Goal: Task Accomplishment & Management: Complete application form

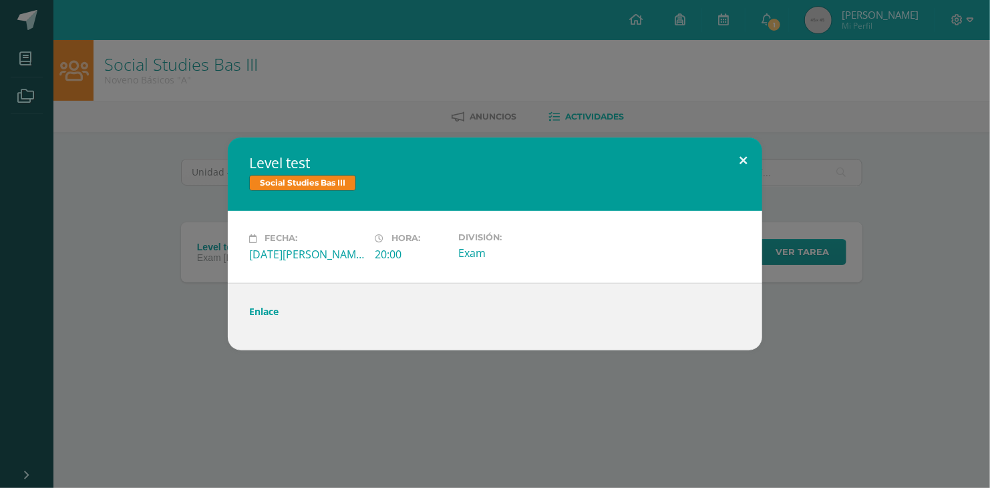
click at [734, 155] on button at bounding box center [743, 160] width 38 height 45
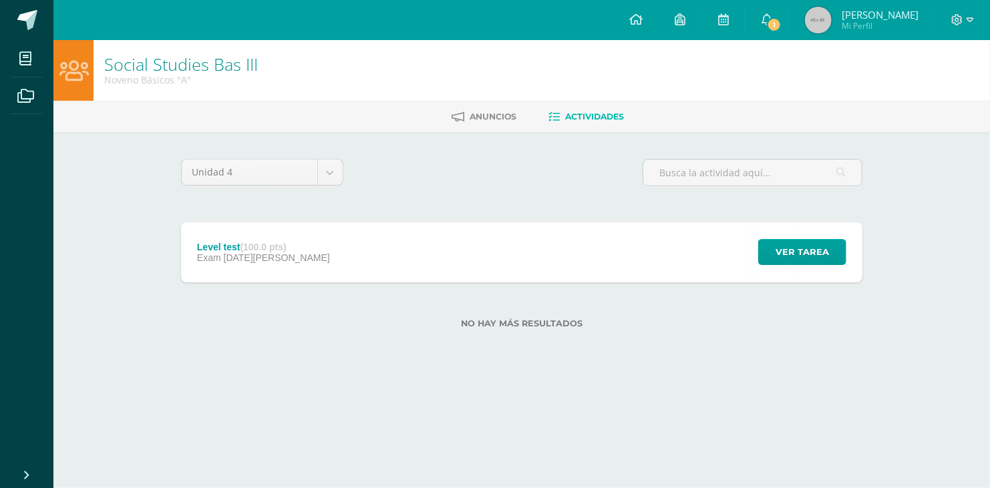
click at [624, 261] on div "Level test (100.0 pts) Exam [DATE][PERSON_NAME] Ver tarea Level test Social Stu…" at bounding box center [521, 252] width 681 height 60
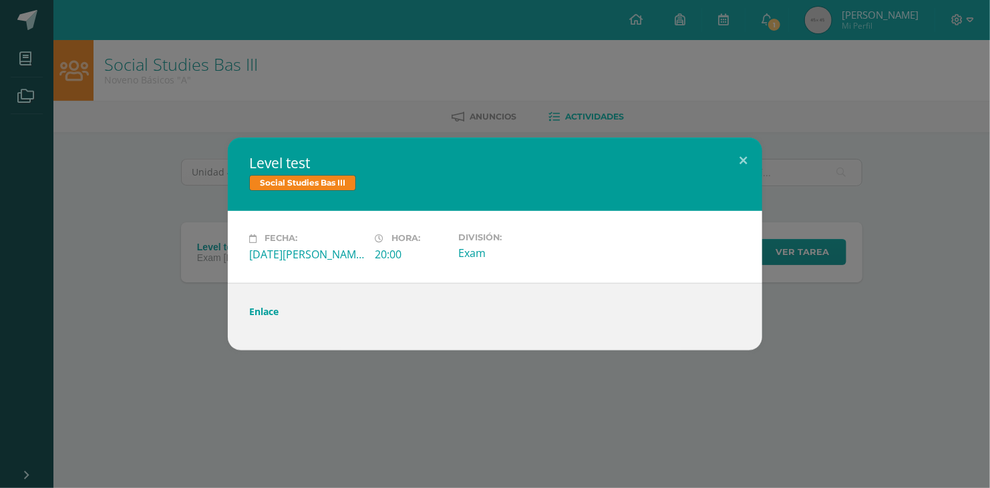
click at [202, 166] on div "Level test Social Studies Bas III Fecha: [DATE][PERSON_NAME] Hora: 20:00 Divisi…" at bounding box center [494, 244] width 979 height 212
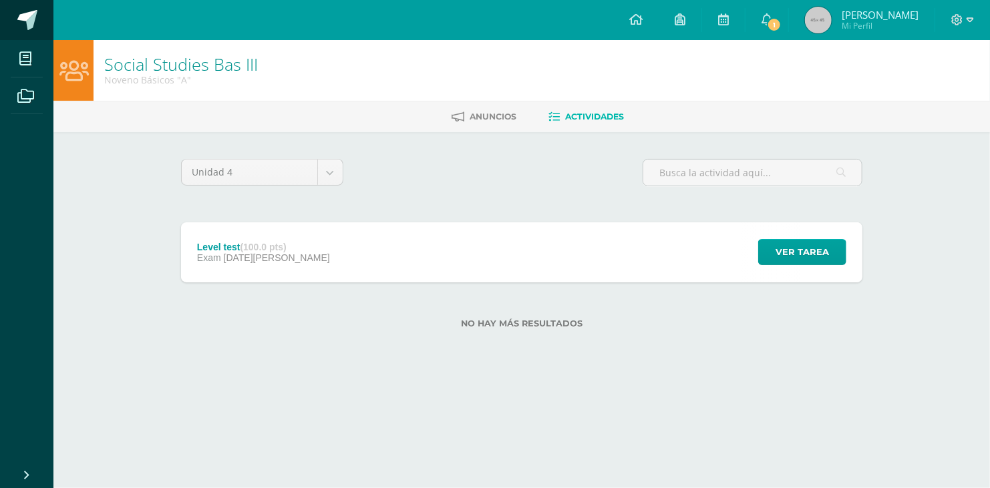
click at [22, 22] on span at bounding box center [27, 20] width 20 height 20
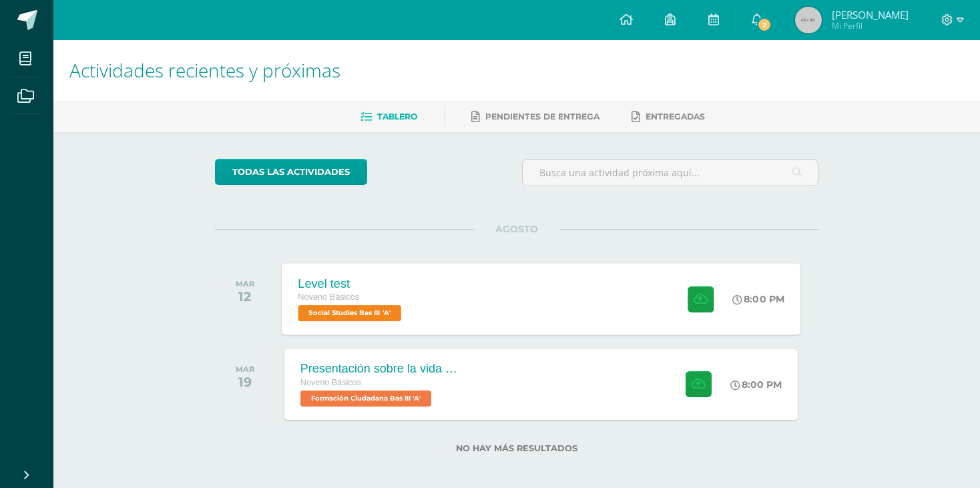
click at [351, 302] on div "Noveno Básicos" at bounding box center [351, 298] width 107 height 15
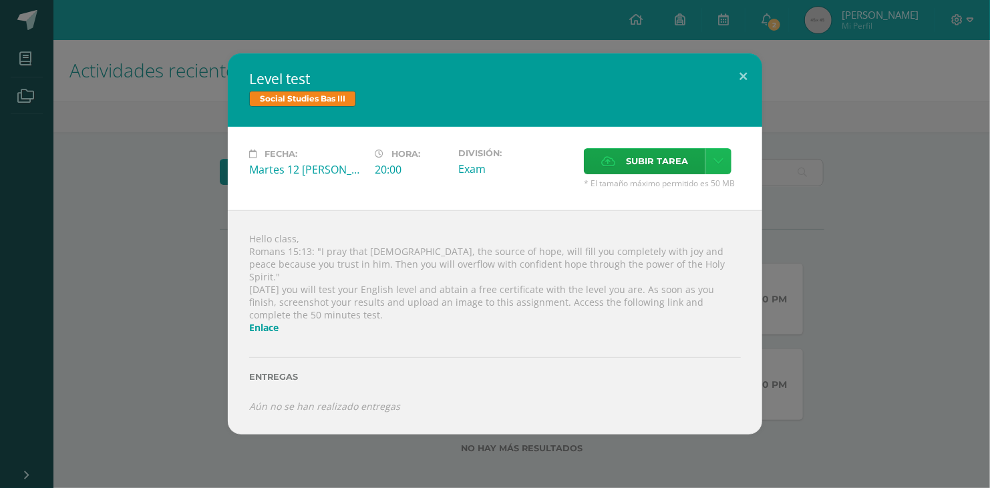
click at [720, 164] on icon at bounding box center [718, 161] width 10 height 11
click at [643, 166] on span "Subir tarea" at bounding box center [657, 161] width 62 height 25
click at [0, 0] on input "Subir tarea" at bounding box center [0, 0] width 0 height 0
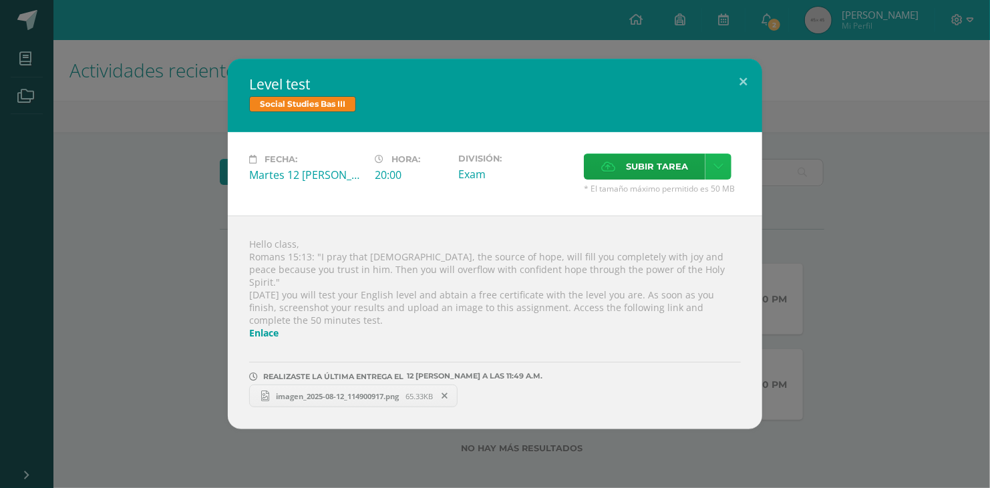
click at [715, 172] on icon at bounding box center [718, 166] width 10 height 11
click at [659, 166] on span "Subir tarea" at bounding box center [657, 166] width 62 height 25
click at [0, 0] on input "Subir tarea" at bounding box center [0, 0] width 0 height 0
